Goal: Task Accomplishment & Management: Manage account settings

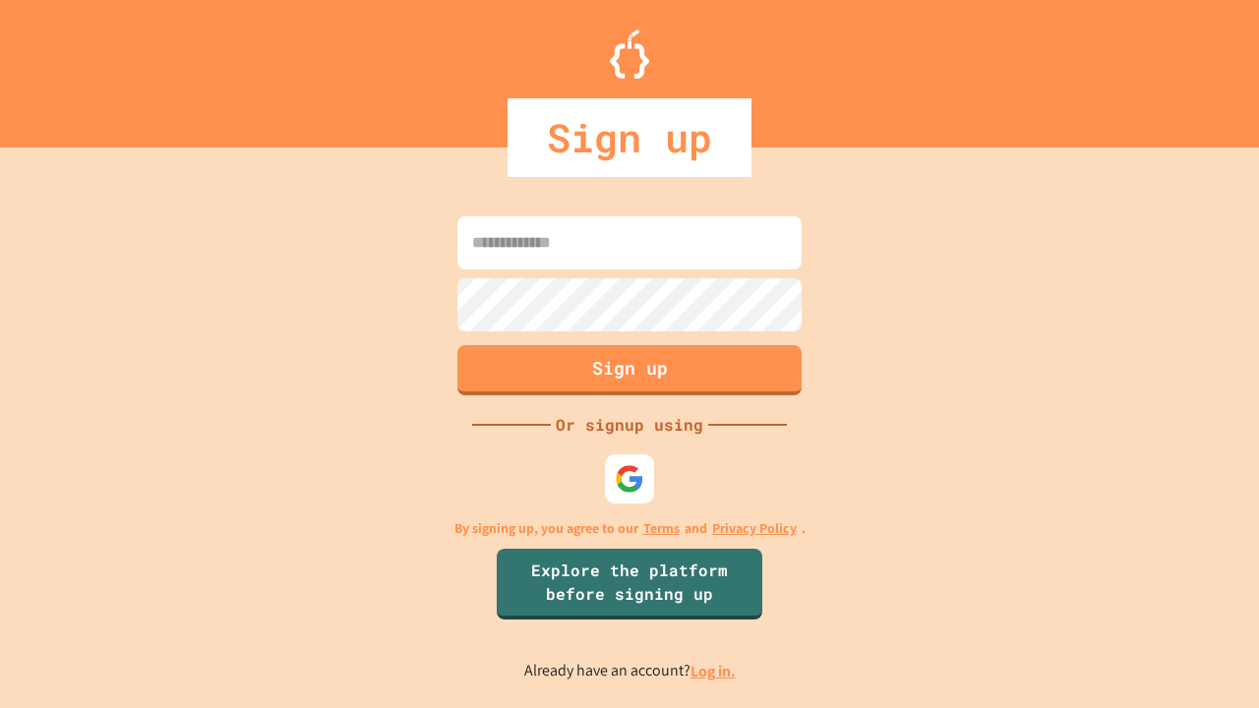
click at [714, 671] on link "Log in." at bounding box center [713, 671] width 45 height 21
